Goal: Find specific page/section: Find specific page/section

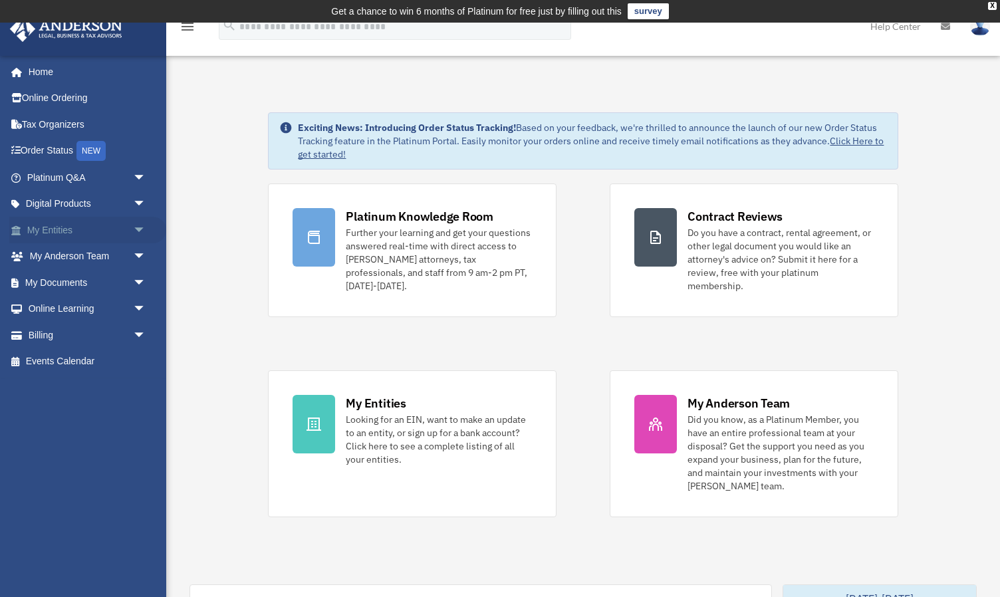
click at [51, 227] on link "My Entities arrow_drop_down" at bounding box center [87, 230] width 157 height 27
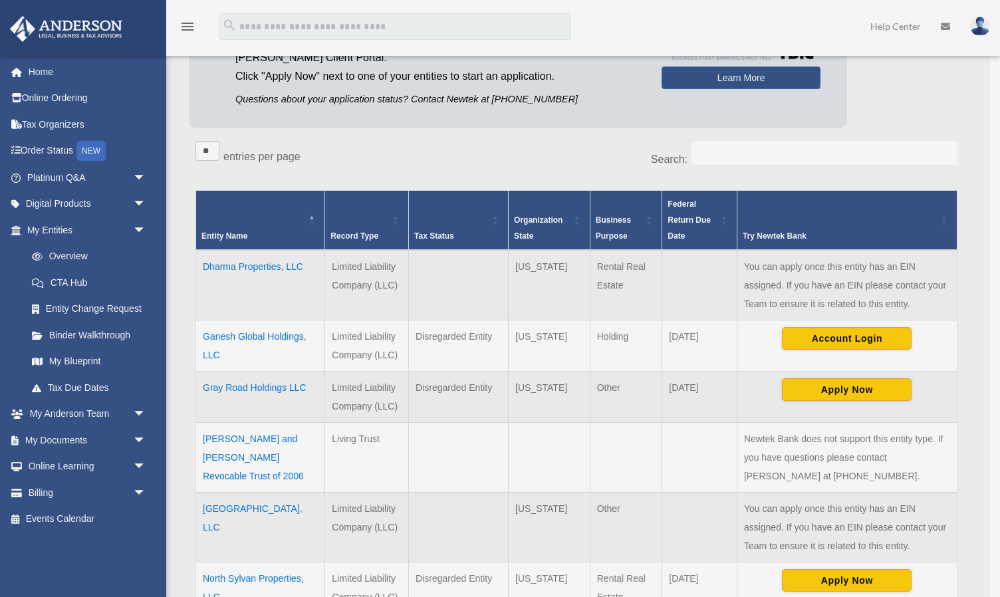
scroll to position [191, 0]
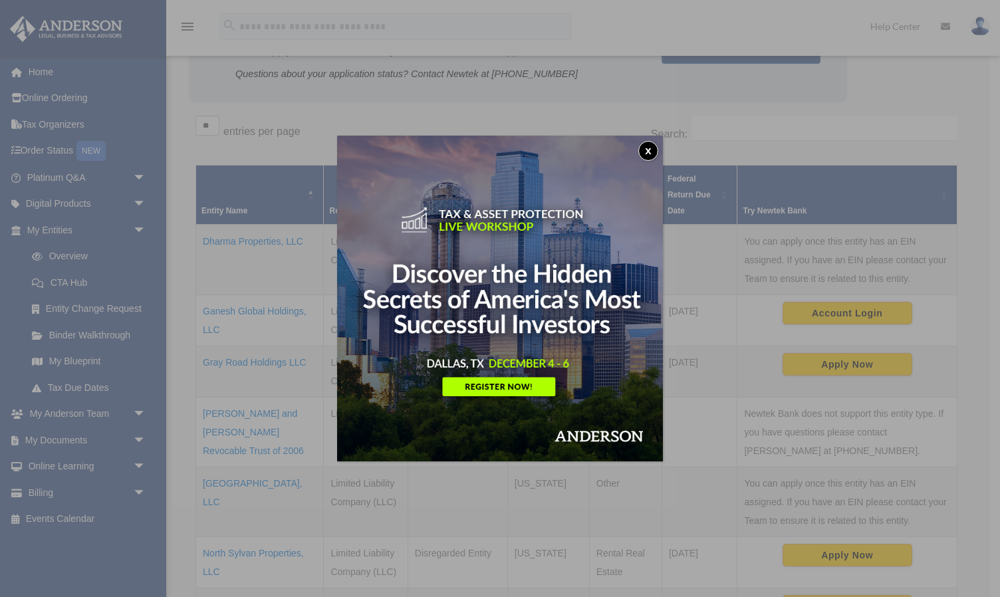
click at [651, 144] on button "x" at bounding box center [648, 151] width 20 height 20
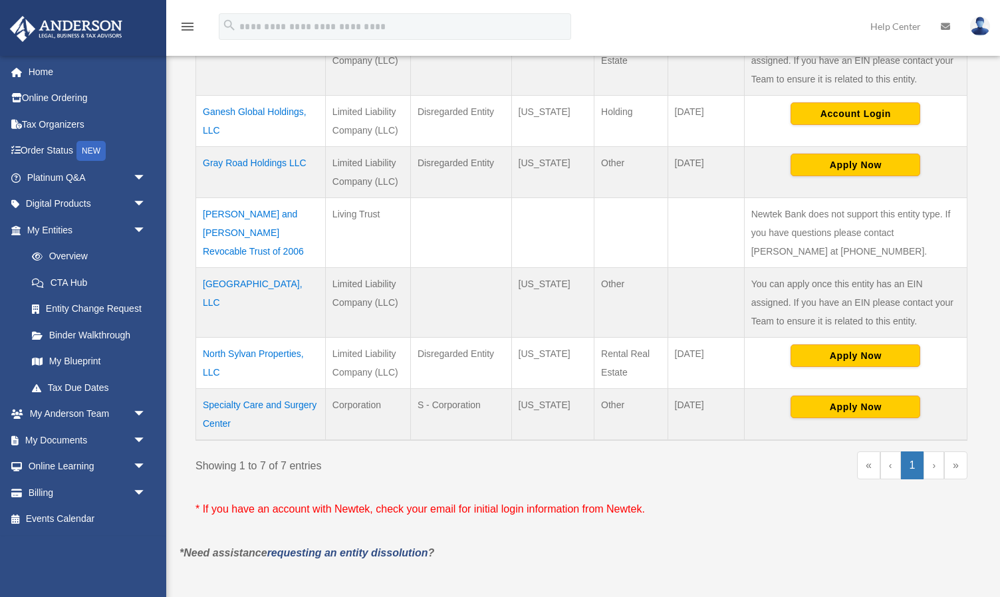
scroll to position [393, 0]
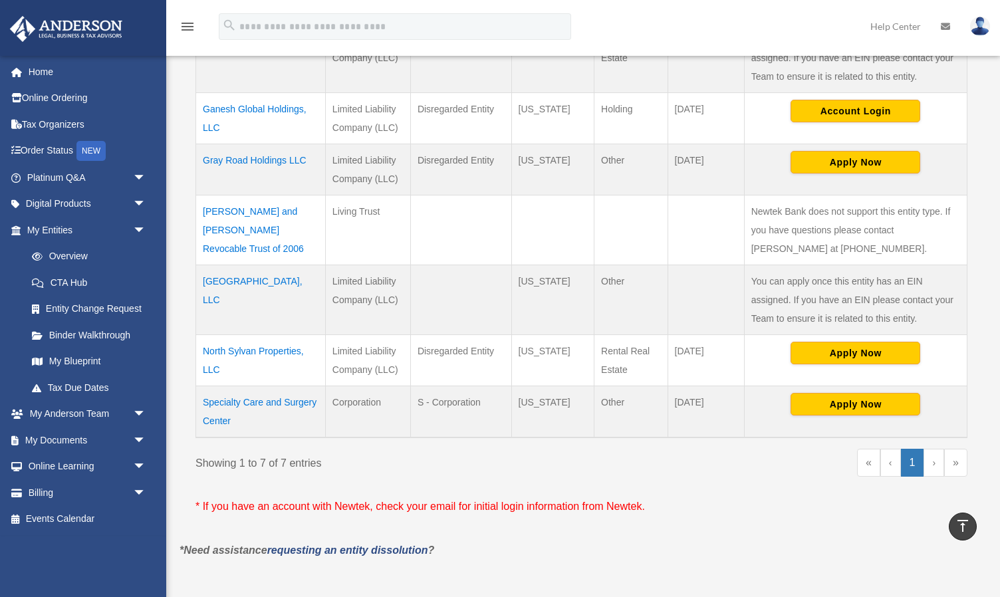
drag, startPoint x: 225, startPoint y: 368, endPoint x: 199, endPoint y: 355, distance: 29.1
click at [199, 355] on td "North Sylvan Properties, LLC" at bounding box center [261, 360] width 130 height 51
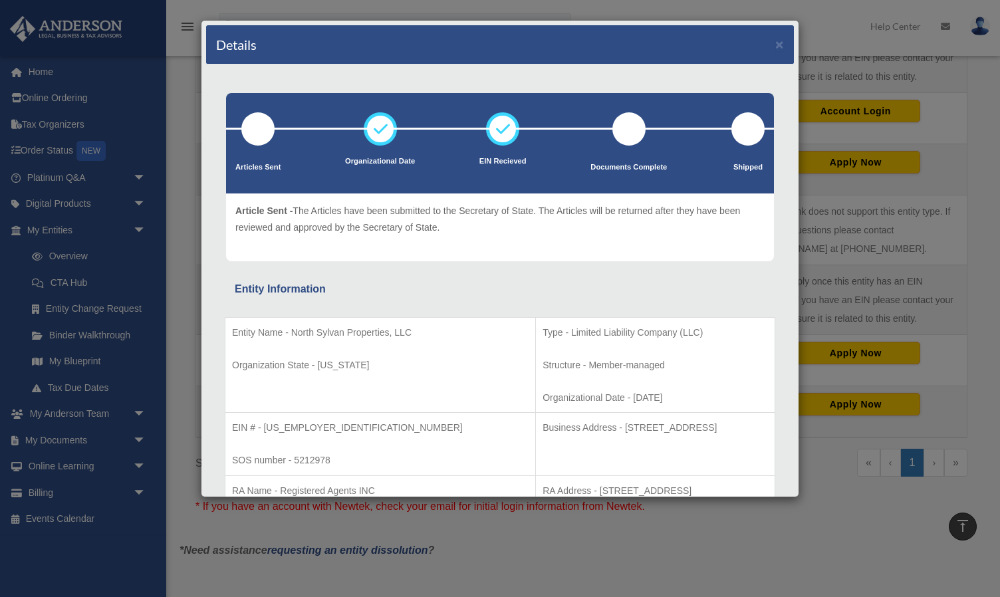
copy td "North Sylvan Properties, LLC"
click at [199, 355] on div "Details × Articles Sent Organizational Date" at bounding box center [500, 298] width 1000 height 597
